Goal: Information Seeking & Learning: Learn about a topic

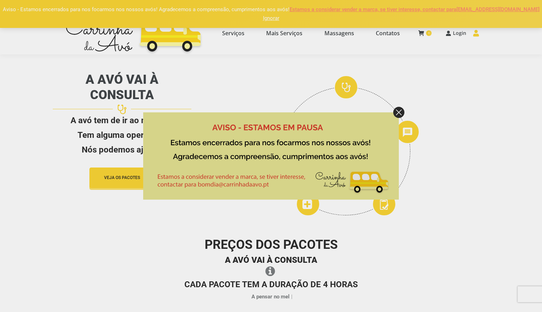
click at [402, 113] on img at bounding box center [398, 112] width 11 height 11
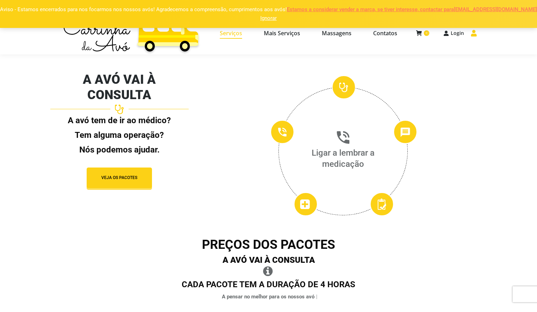
click at [240, 34] on span "Serviços" at bounding box center [231, 33] width 22 height 7
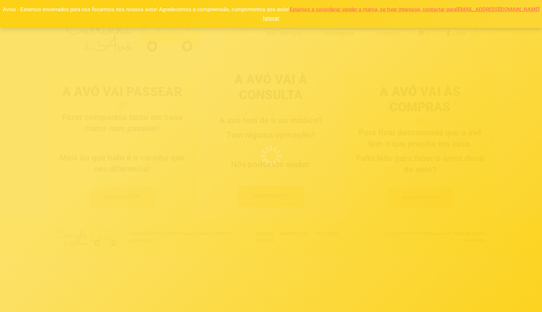
select select "https://www.carrinhadaavo.pt/pacotes-apoio-domiciliario-coimbra/"
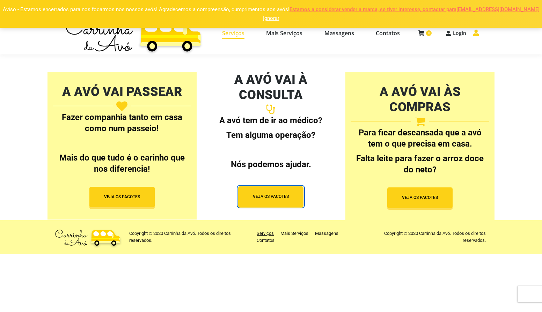
click at [265, 186] on span "button" at bounding box center [270, 196] width 65 height 21
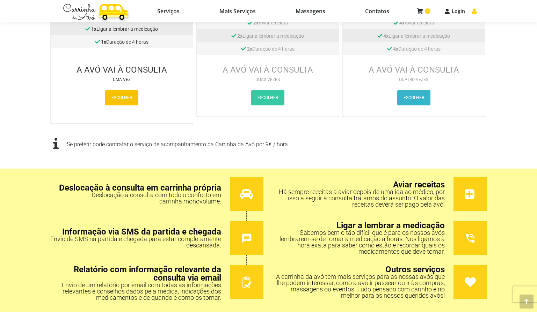
scroll to position [419, 0]
